Goal: Task Accomplishment & Management: Use online tool/utility

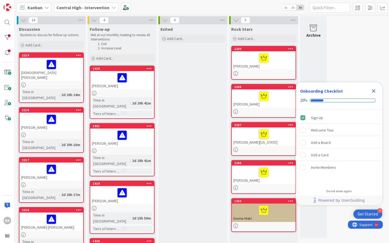
click at [373, 91] on icon "Close Checklist" at bounding box center [374, 92] width 4 height 4
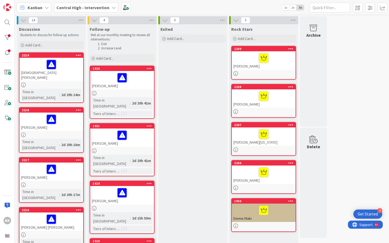
click at [76, 63] on div at bounding box center [51, 64] width 61 height 11
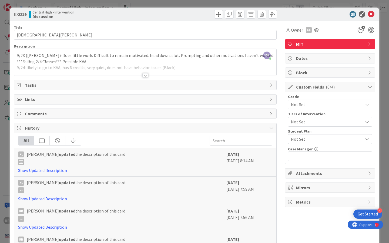
click at [145, 75] on div at bounding box center [146, 75] width 6 height 4
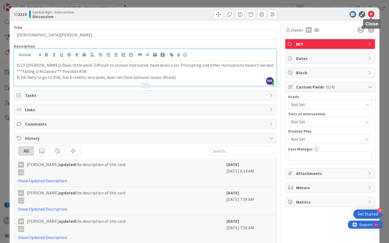
click at [371, 14] on icon at bounding box center [371, 14] width 6 height 6
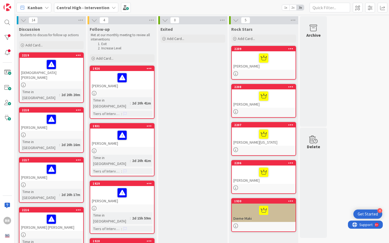
click at [65, 74] on div "[DEMOGRAPHIC_DATA][PERSON_NAME]" at bounding box center [51, 69] width 64 height 23
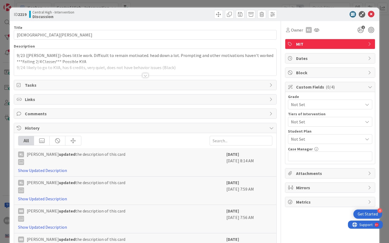
click at [145, 76] on div at bounding box center [146, 75] width 6 height 4
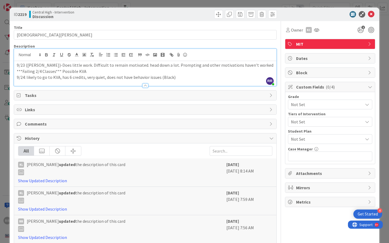
click at [191, 77] on p "9/24: likely to go to KVA, has 6 credits, very quiet, does not have behavior is…" at bounding box center [145, 77] width 257 height 6
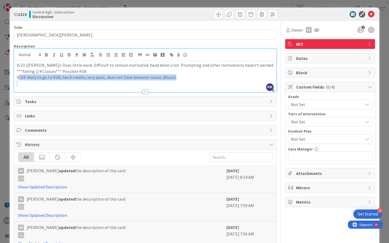
drag, startPoint x: 18, startPoint y: 78, endPoint x: 77, endPoint y: 91, distance: 59.7
click at [77, 91] on div "Description RR [PERSON_NAME] just joined 9/23 ([PERSON_NAME])-Does little work.…" at bounding box center [145, 68] width 263 height 49
click at [47, 54] on icon "button" at bounding box center [46, 54] width 2 height 1
click at [47, 86] on p at bounding box center [145, 84] width 257 height 6
drag, startPoint x: 191, startPoint y: 78, endPoint x: 84, endPoint y: 73, distance: 107.7
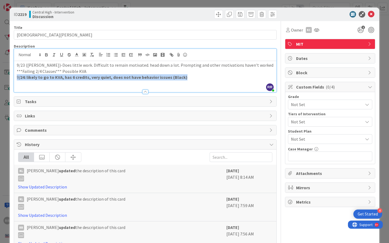
click at [84, 73] on div "9/23 ([PERSON_NAME])-Does little work. Difficult to remain motivated. head down…" at bounding box center [145, 76] width 263 height 31
click at [33, 80] on strong "/24: likely to go to KVA, has 6 credits, very quiet, does not have behavior iss…" at bounding box center [103, 77] width 169 height 5
drag, startPoint x: 19, startPoint y: 79, endPoint x: 140, endPoint y: 84, distance: 121.5
click at [140, 84] on div "9/23 ([PERSON_NAME])-Does little work. Difficult to remain motivated. head down…" at bounding box center [145, 76] width 263 height 31
click at [48, 54] on icon "button" at bounding box center [46, 54] width 5 height 5
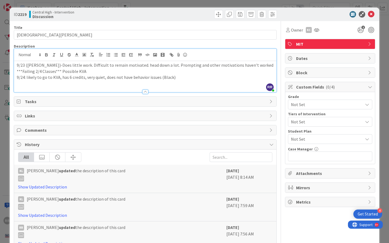
click at [375, 14] on icon at bounding box center [371, 14] width 6 height 6
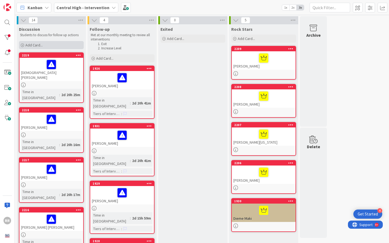
click at [55, 44] on div "Add Card..." at bounding box center [51, 45] width 65 height 8
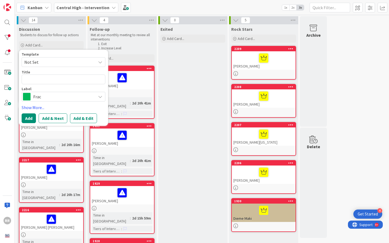
click at [78, 98] on span "Frac" at bounding box center [63, 97] width 60 height 8
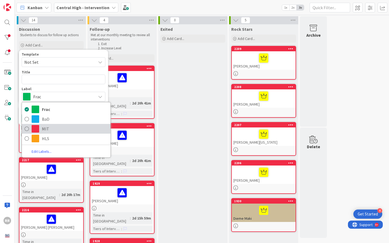
click at [62, 127] on span "MIT" at bounding box center [75, 129] width 66 height 8
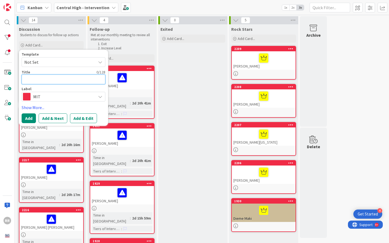
click at [53, 80] on textarea at bounding box center [64, 80] width 84 height 10
type textarea "x"
type textarea "R"
type textarea "x"
type textarea "Ry"
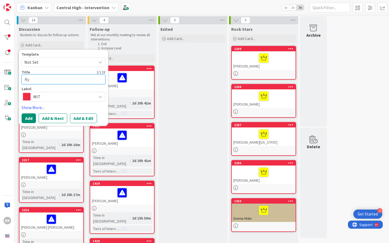
type textarea "x"
type textarea "Rya"
type textarea "x"
type textarea "[PERSON_NAME]"
type textarea "x"
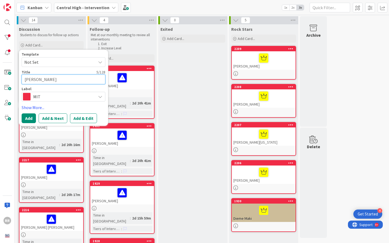
type textarea "[PERSON_NAME]"
type textarea "x"
type textarea "[PERSON_NAME]"
type textarea "x"
type textarea "[PERSON_NAME]"
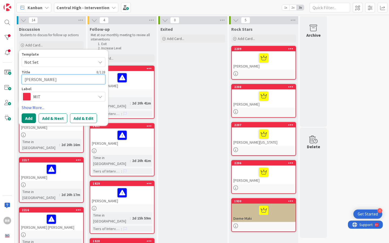
type textarea "x"
type textarea "[PERSON_NAME]"
click at [88, 115] on button "Add & Edit" at bounding box center [83, 119] width 27 height 10
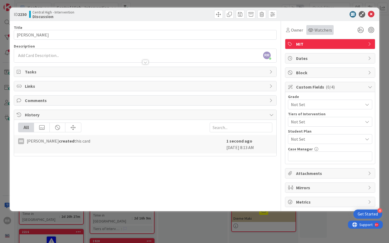
click at [315, 32] on span "Watchers" at bounding box center [324, 30] width 18 height 6
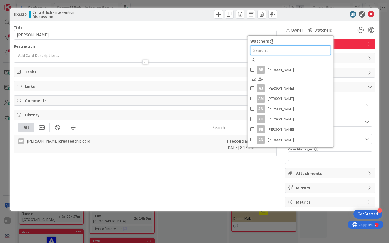
click at [293, 49] on input "text" at bounding box center [291, 50] width 81 height 10
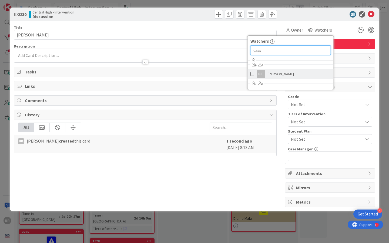
type input "cass"
click at [295, 77] on link "CT [PERSON_NAME]" at bounding box center [291, 74] width 86 height 10
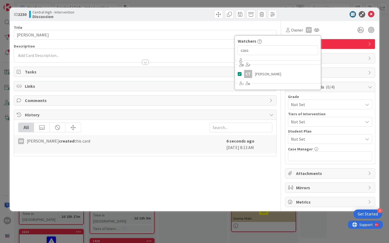
click at [247, 25] on div "Title 10 / 128" at bounding box center [145, 27] width 263 height 5
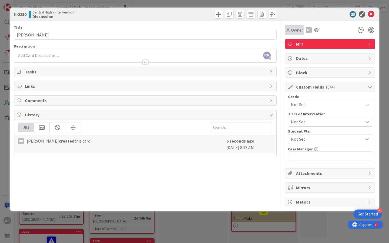
click at [296, 30] on span "Owner" at bounding box center [297, 30] width 12 height 6
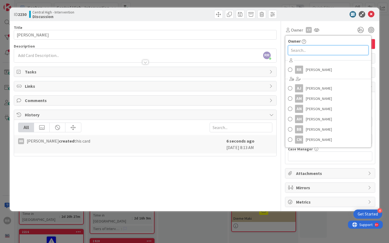
click at [311, 51] on input "text" at bounding box center [328, 50] width 81 height 10
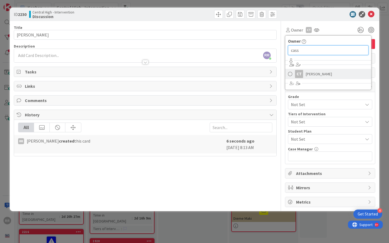
type input "cass"
click at [323, 75] on span "[PERSON_NAME]" at bounding box center [319, 74] width 26 height 8
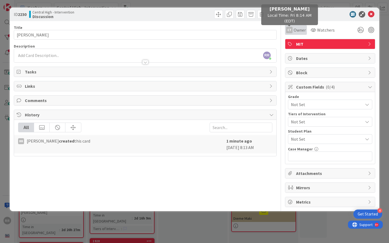
click at [290, 32] on div "CT" at bounding box center [289, 30] width 6 height 6
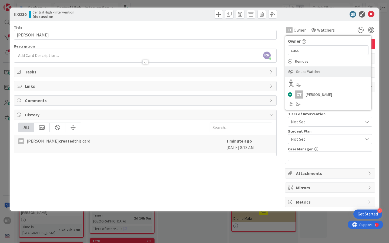
click at [309, 71] on span "Set as Watcher" at bounding box center [308, 72] width 25 height 8
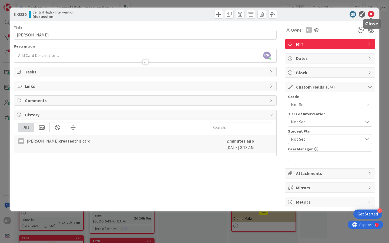
click at [372, 12] on icon at bounding box center [371, 14] width 6 height 6
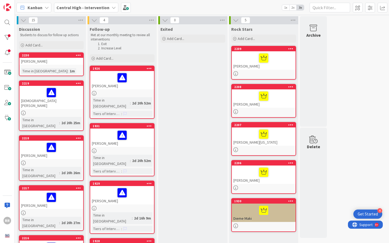
click at [59, 62] on div "[PERSON_NAME]" at bounding box center [51, 61] width 64 height 7
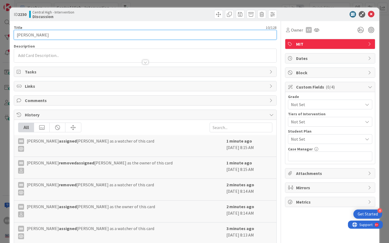
click at [57, 35] on input "[PERSON_NAME]" at bounding box center [145, 35] width 263 height 10
type input "[PERSON_NAME] *Test Card*"
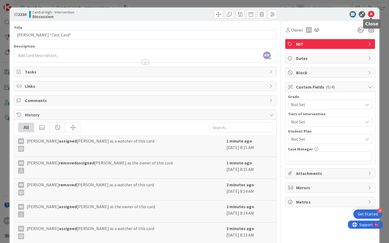
click at [373, 15] on icon at bounding box center [371, 14] width 6 height 6
